Goal: Information Seeking & Learning: Learn about a topic

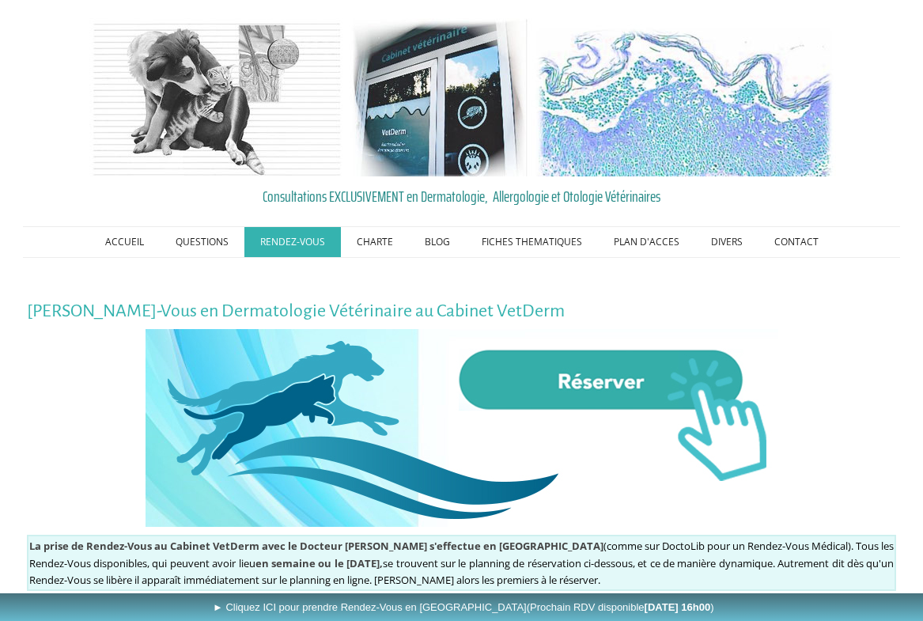
click at [564, 376] on img at bounding box center [461, 428] width 633 height 198
click at [799, 241] on link "CONTACT" at bounding box center [796, 242] width 76 height 30
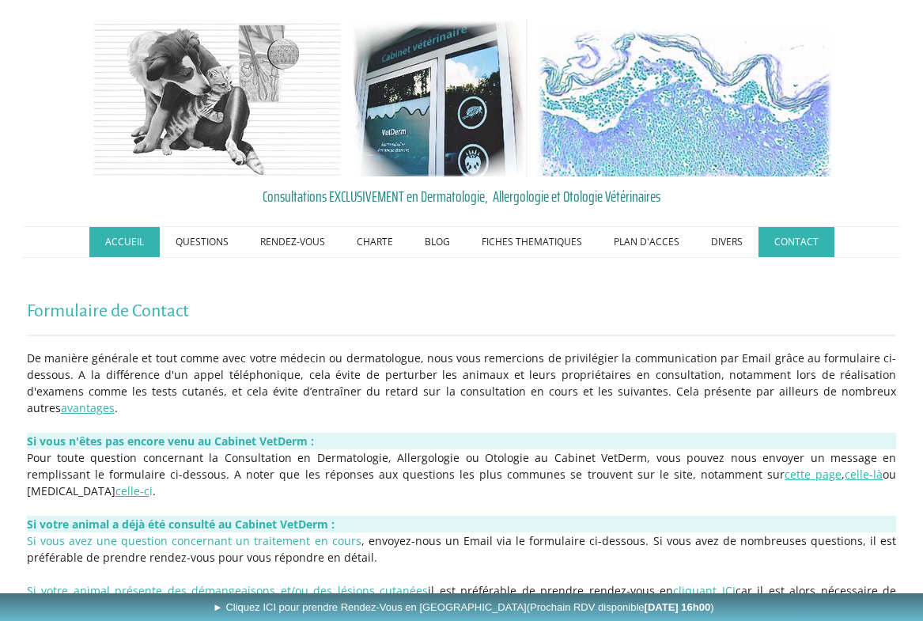
click at [130, 240] on link "ACCUEIL" at bounding box center [124, 242] width 70 height 30
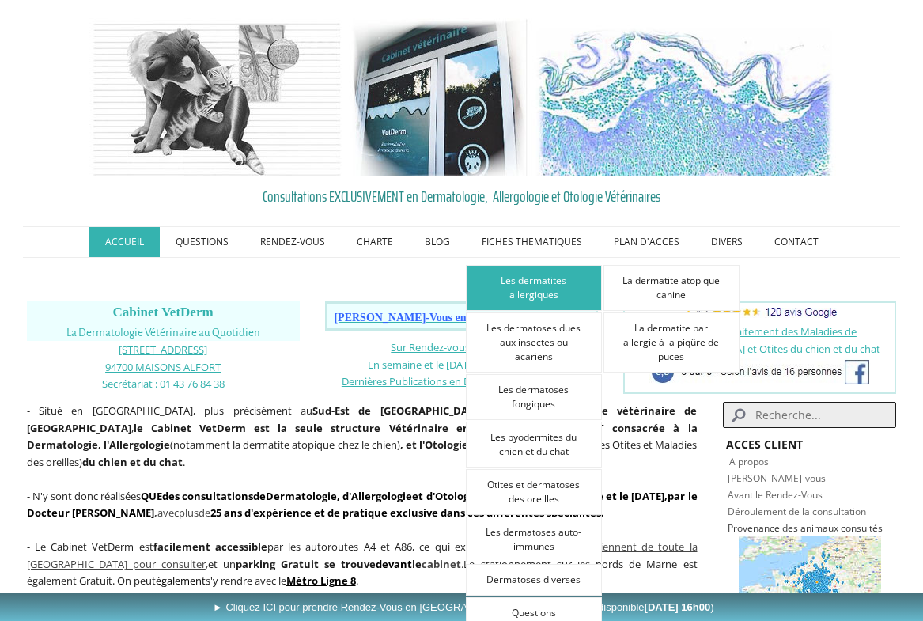
click at [535, 296] on link "Les dermatites allergiques" at bounding box center [534, 288] width 136 height 46
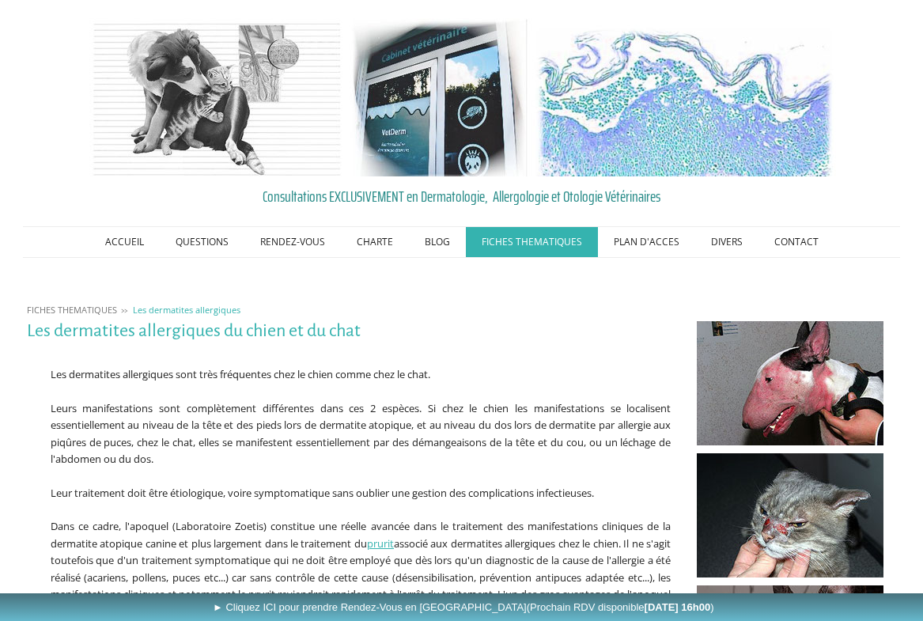
click at [643, 358] on p at bounding box center [349, 357] width 644 height 17
click at [133, 243] on link "ACCUEIL" at bounding box center [124, 242] width 70 height 30
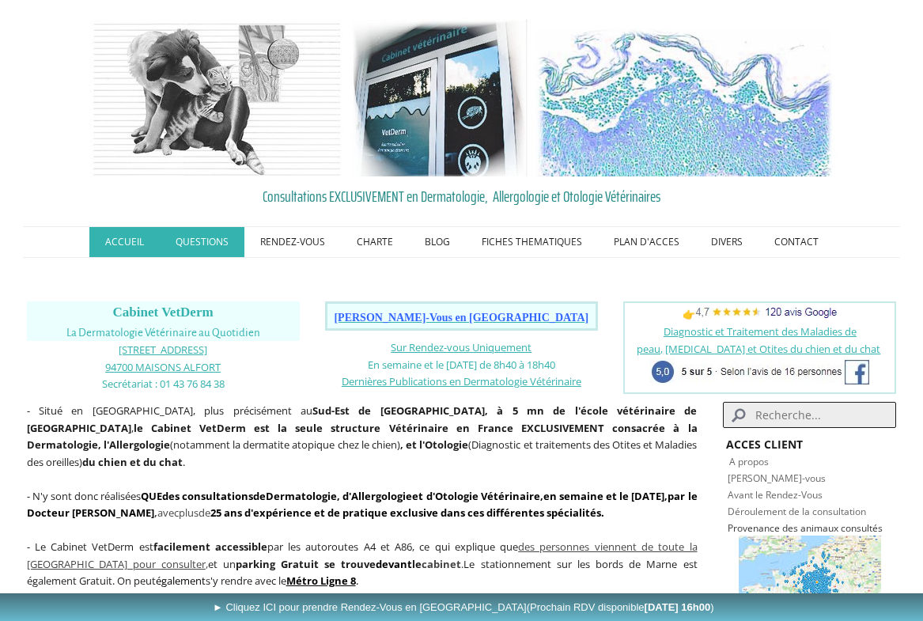
click at [210, 241] on link "QUESTIONS" at bounding box center [202, 242] width 85 height 30
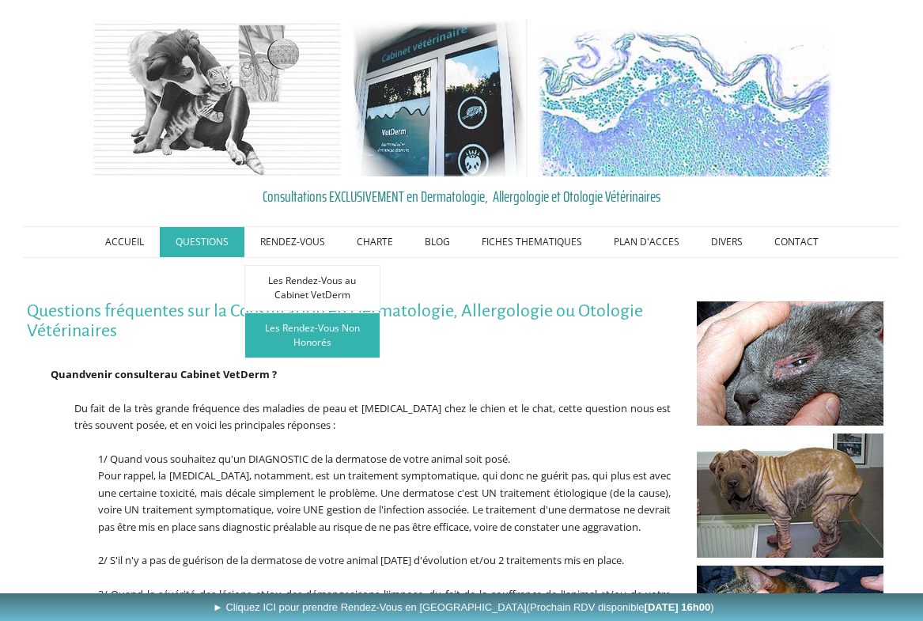
click at [320, 340] on link "Les Rendez-Vous Non Honorés" at bounding box center [312, 335] width 136 height 46
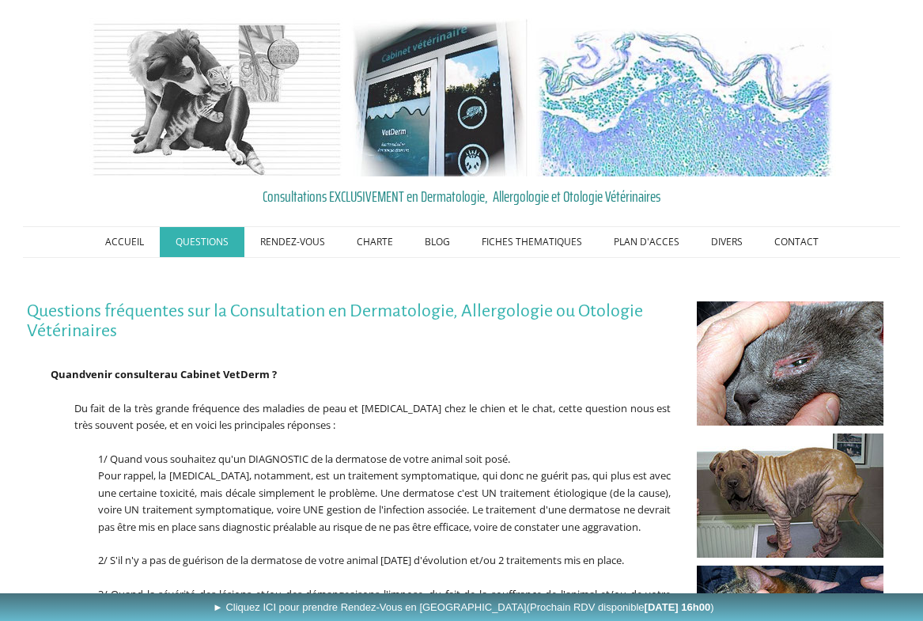
click at [907, 207] on div "Consultations EXCLUSIVEMENT en Dermatologie, Allergologie et Otologie Vétérinai…" at bounding box center [461, 614] width 923 height 1229
